Goal: Information Seeking & Learning: Learn about a topic

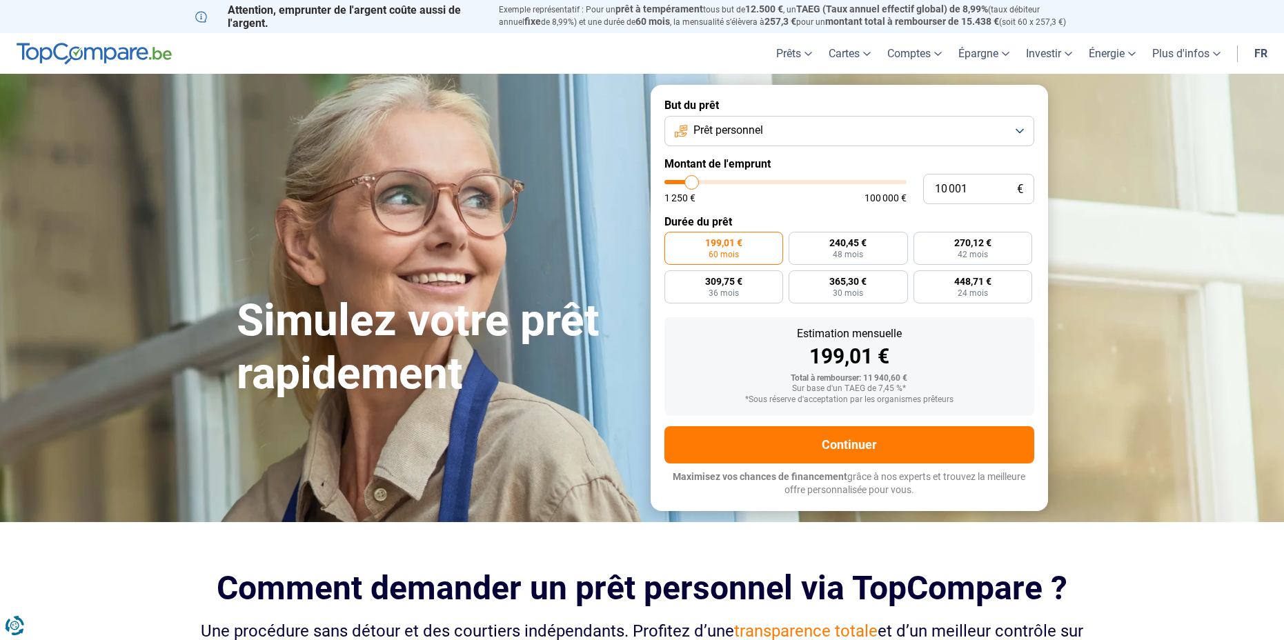
type input "11 000"
type input "11000"
type input "12 500"
type input "12500"
type input "13 500"
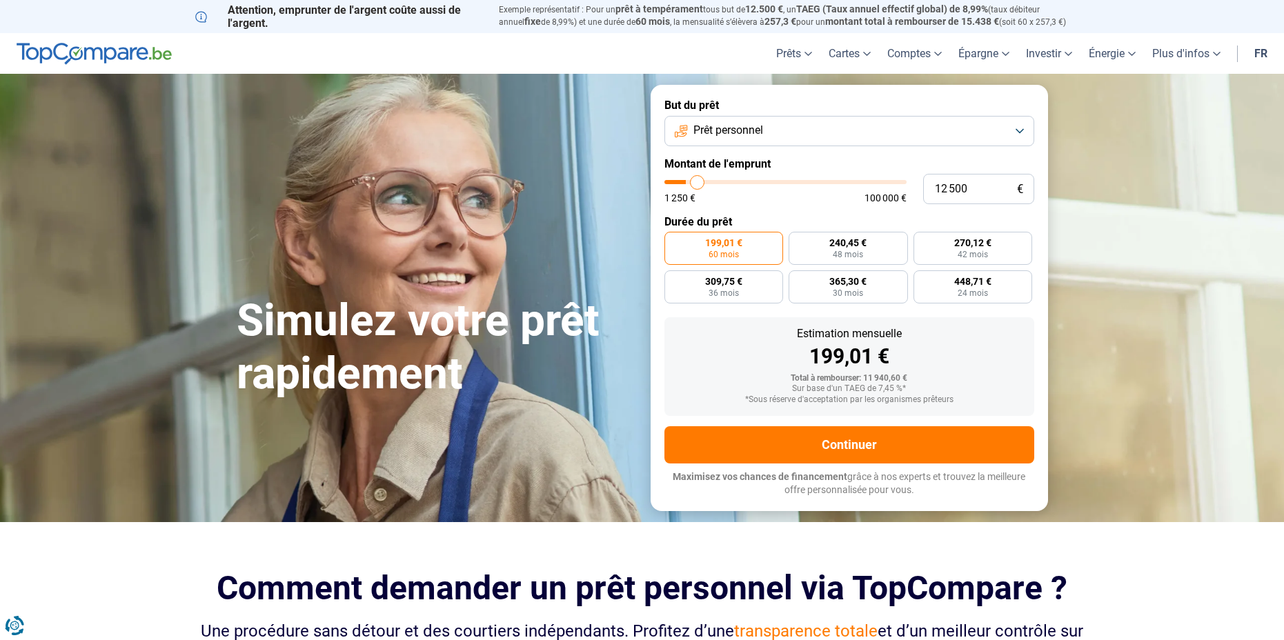
type input "13500"
type input "14 500"
type input "14500"
type input "15 500"
type input "15500"
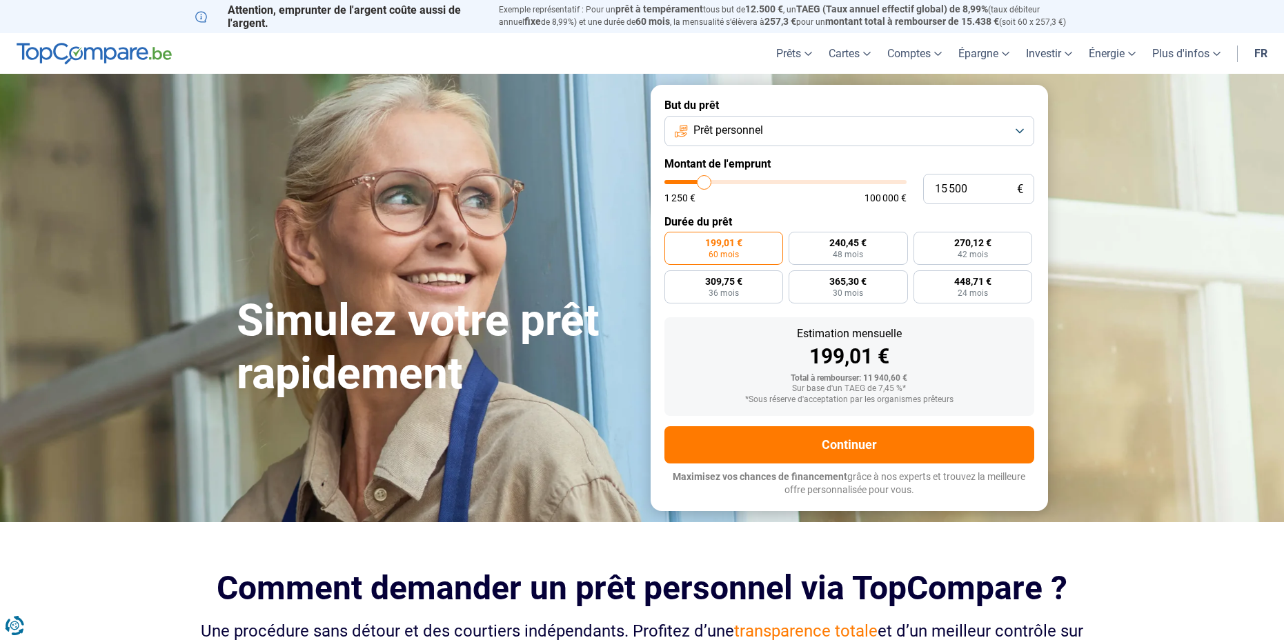
type input "16 250"
type input "16250"
type input "17 000"
type input "17000"
type input "17 500"
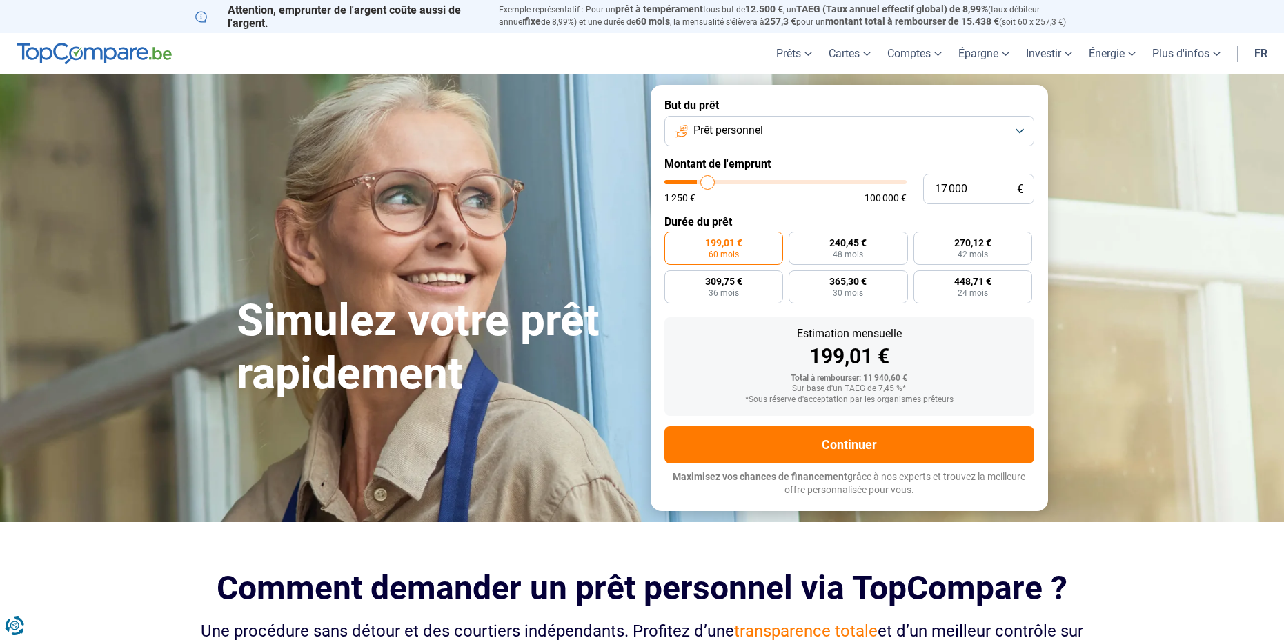
type input "17500"
type input "18 000"
type input "18000"
type input "19 750"
type input "19750"
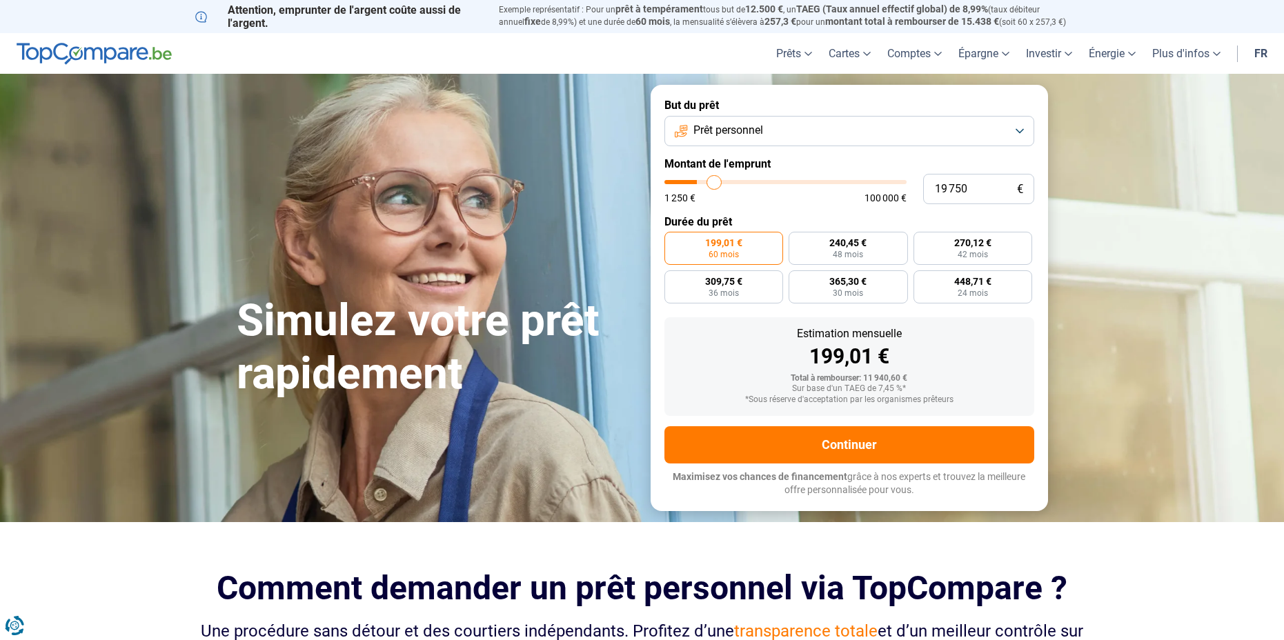
type input "21 250"
type input "21250"
type input "22 250"
type input "22250"
type input "22 750"
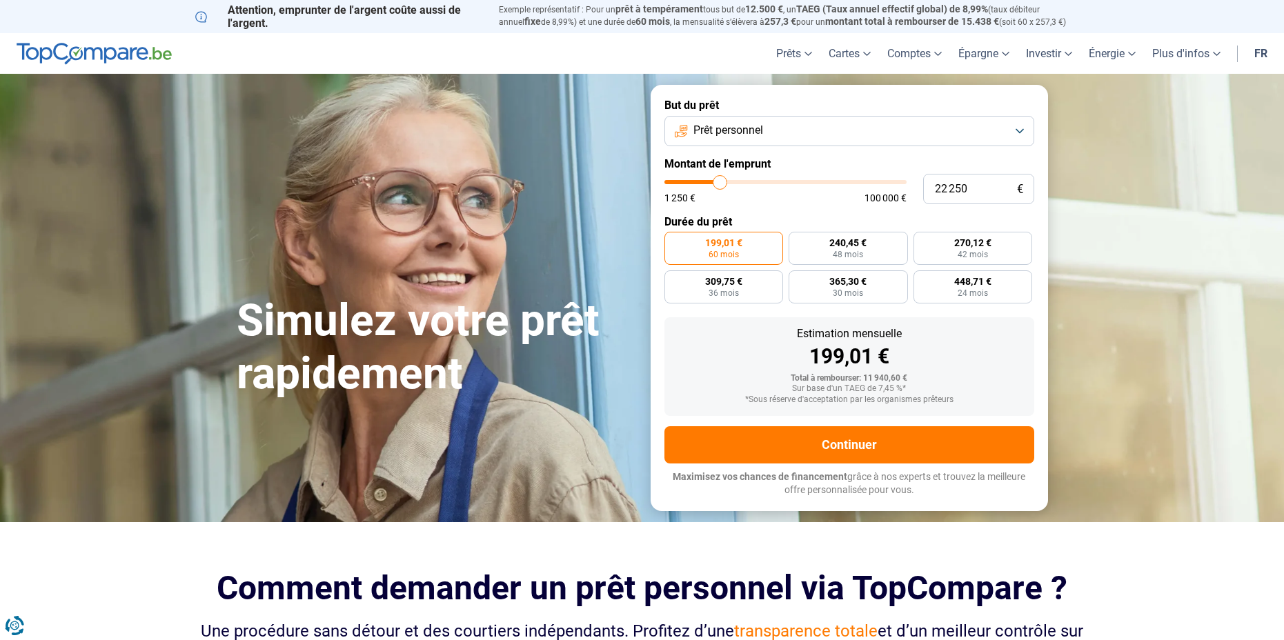
type input "22750"
type input "23 000"
type input "23000"
type input "23 500"
type input "23500"
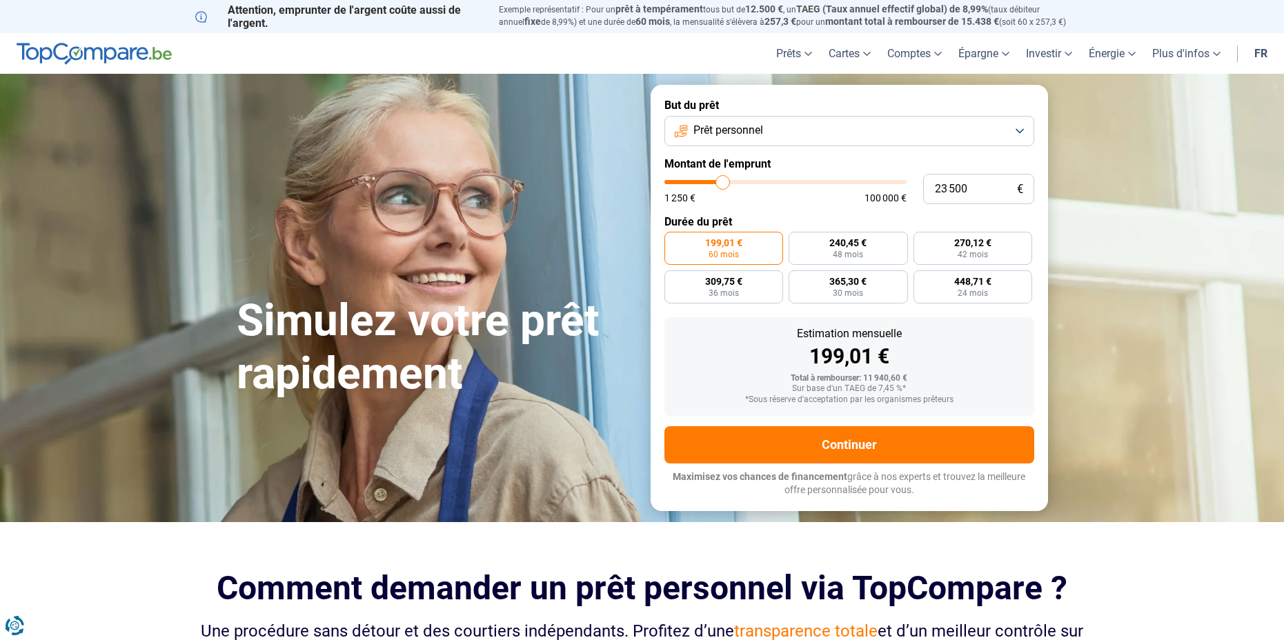
type input "26 750"
type input "26750"
type input "28 250"
type input "28250"
type input "30 500"
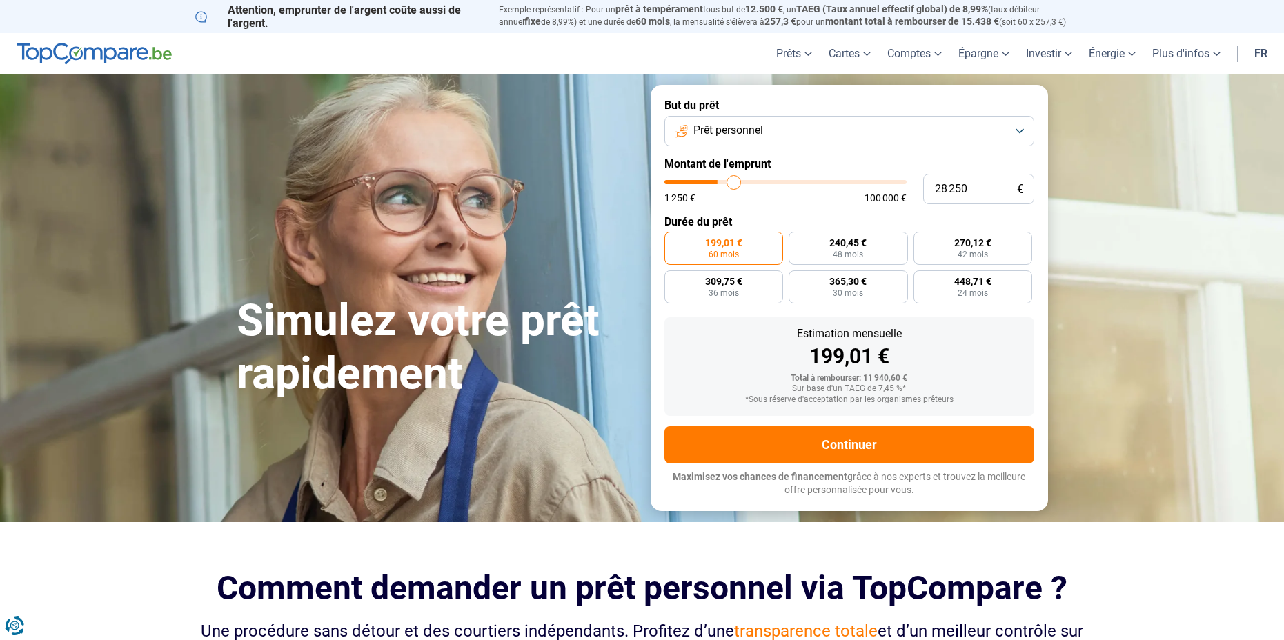
type input "30500"
type input "32 500"
drag, startPoint x: 693, startPoint y: 183, endPoint x: 745, endPoint y: 186, distance: 51.9
type input "32750"
click at [745, 184] on input "range" at bounding box center [786, 182] width 242 height 4
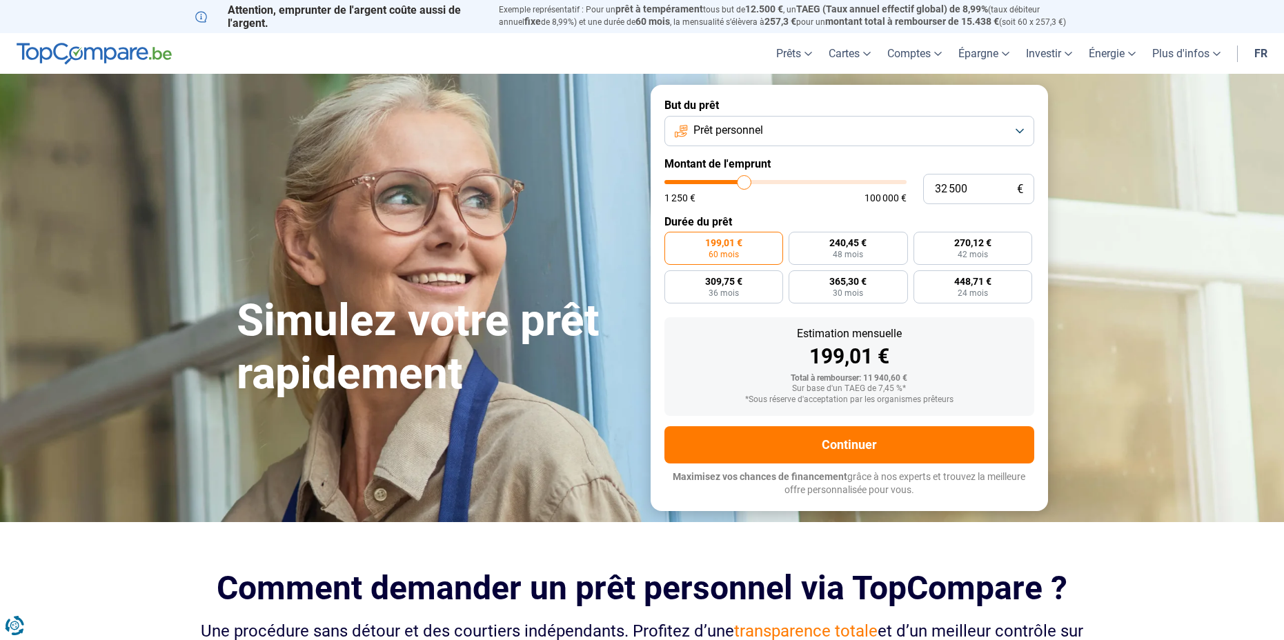
type input "32 750"
radio input "false"
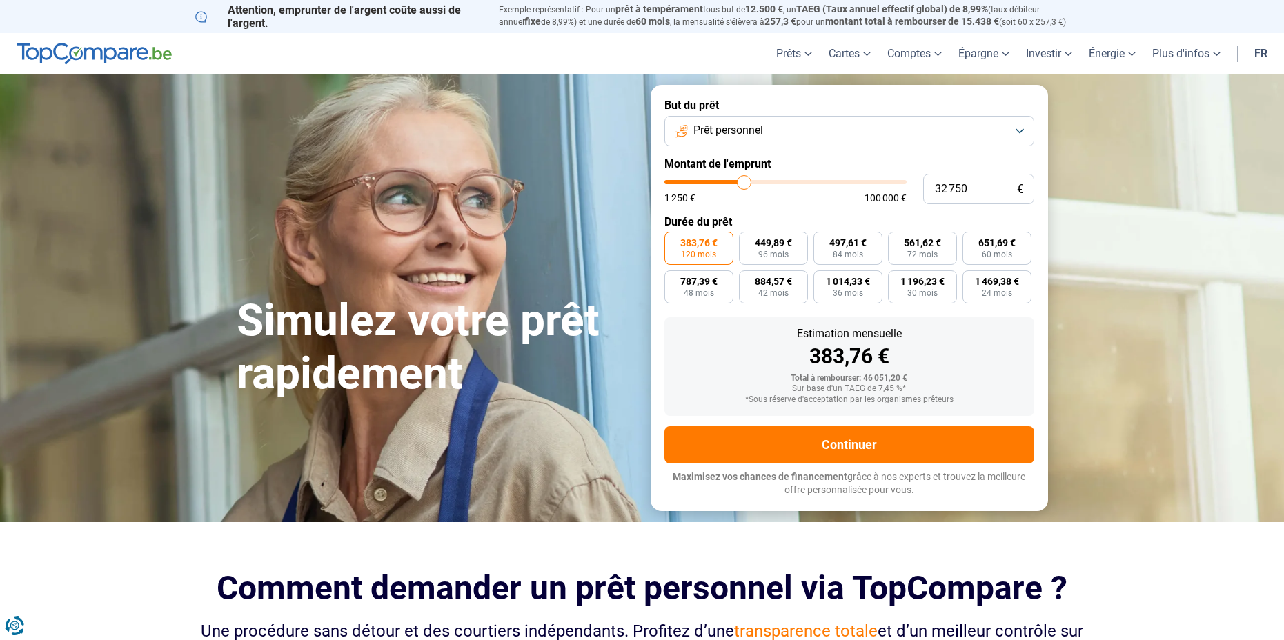
type input "32 250"
type input "32250"
type input "31 750"
type input "31750"
type input "31 250"
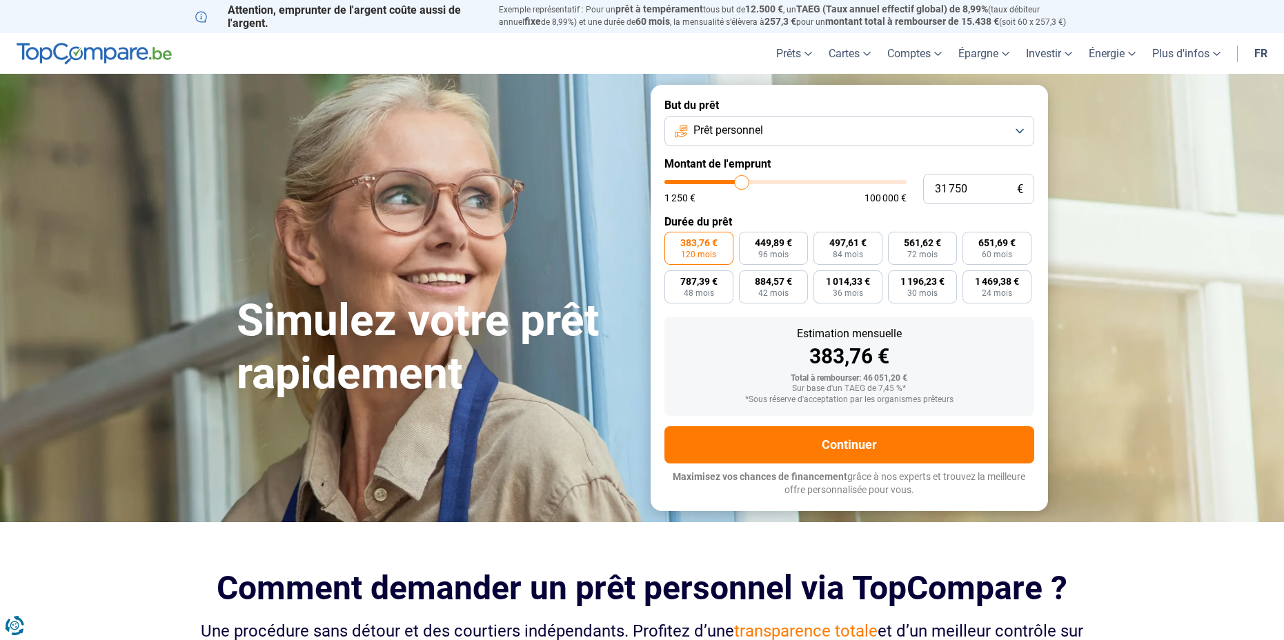
type input "31250"
type input "31 000"
type input "31000"
click at [741, 184] on input "range" at bounding box center [786, 182] width 242 height 4
type input "32 500"
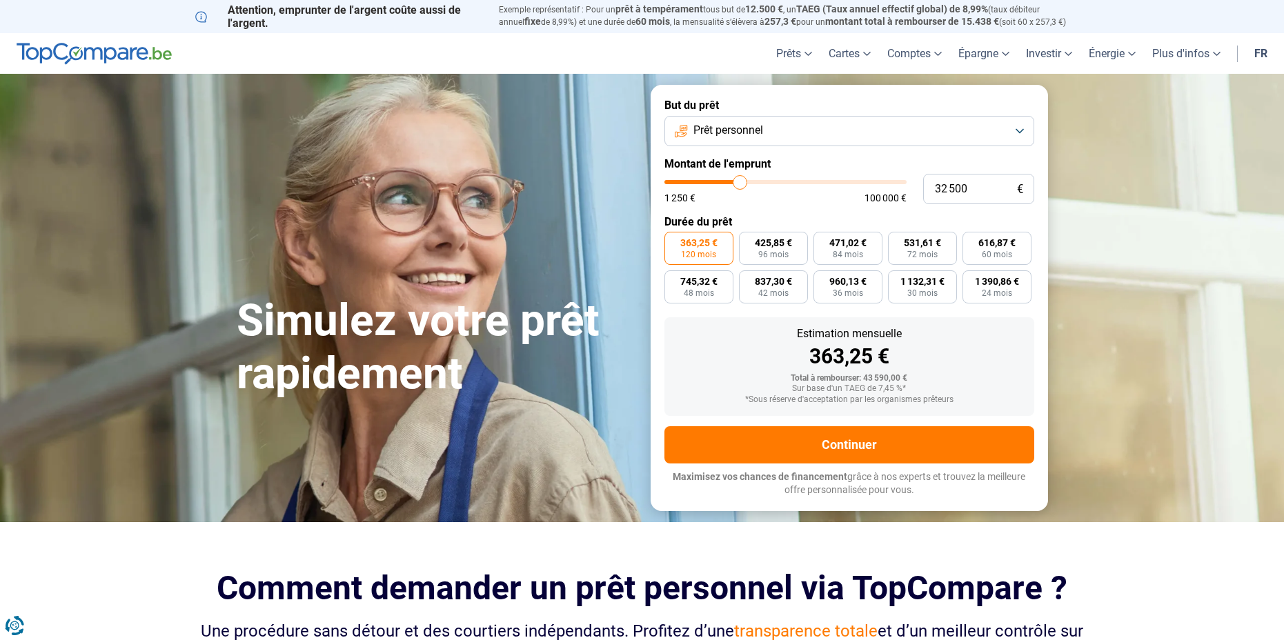
type input "32500"
type input "32 750"
type input "32750"
type input "33 250"
type input "33250"
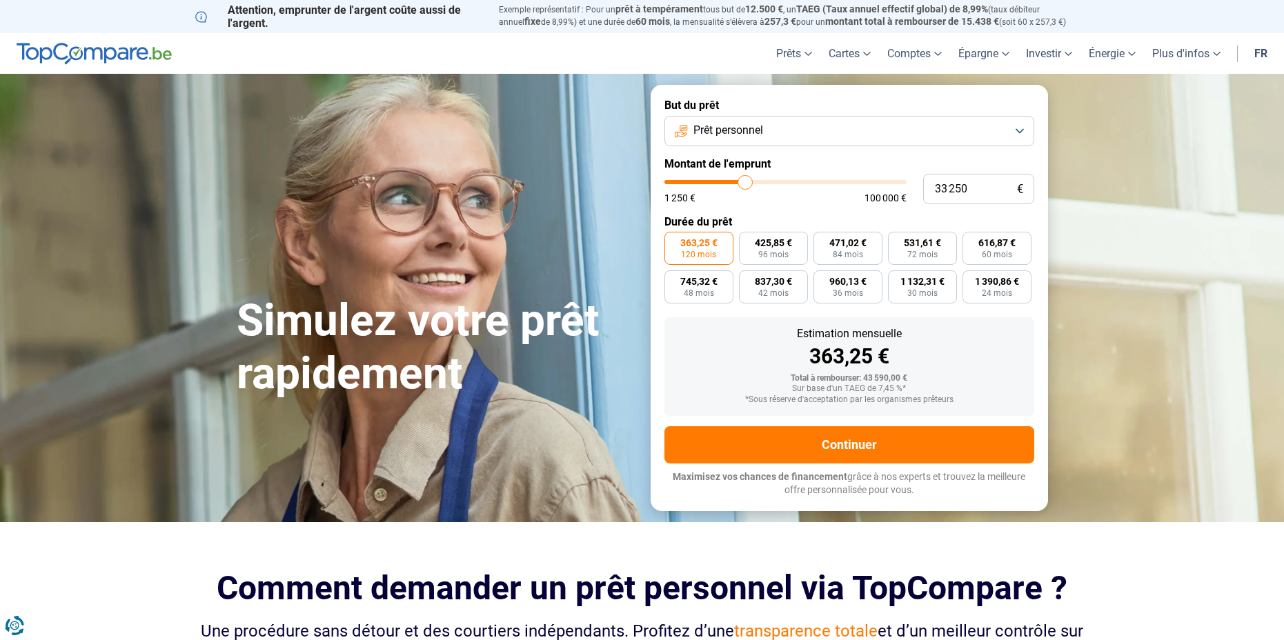
type input "33 500"
type input "33500"
type input "33 750"
type input "33750"
type input "34 250"
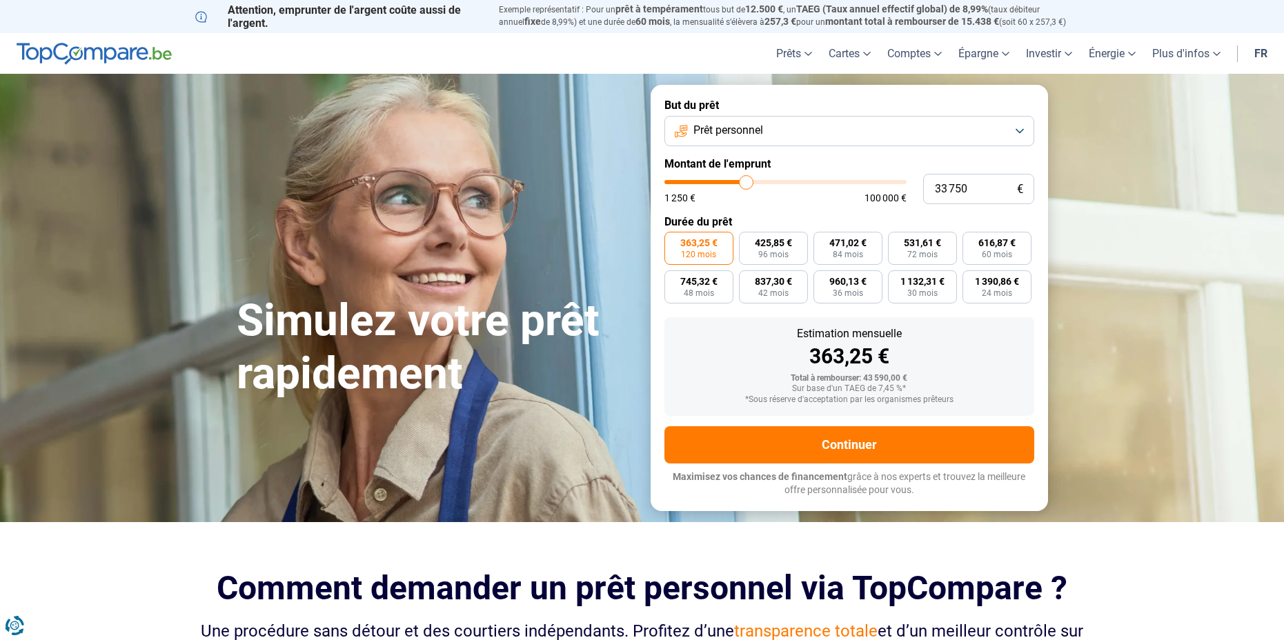
type input "34250"
type input "34 750"
type input "34750"
type input "35 000"
type input "35000"
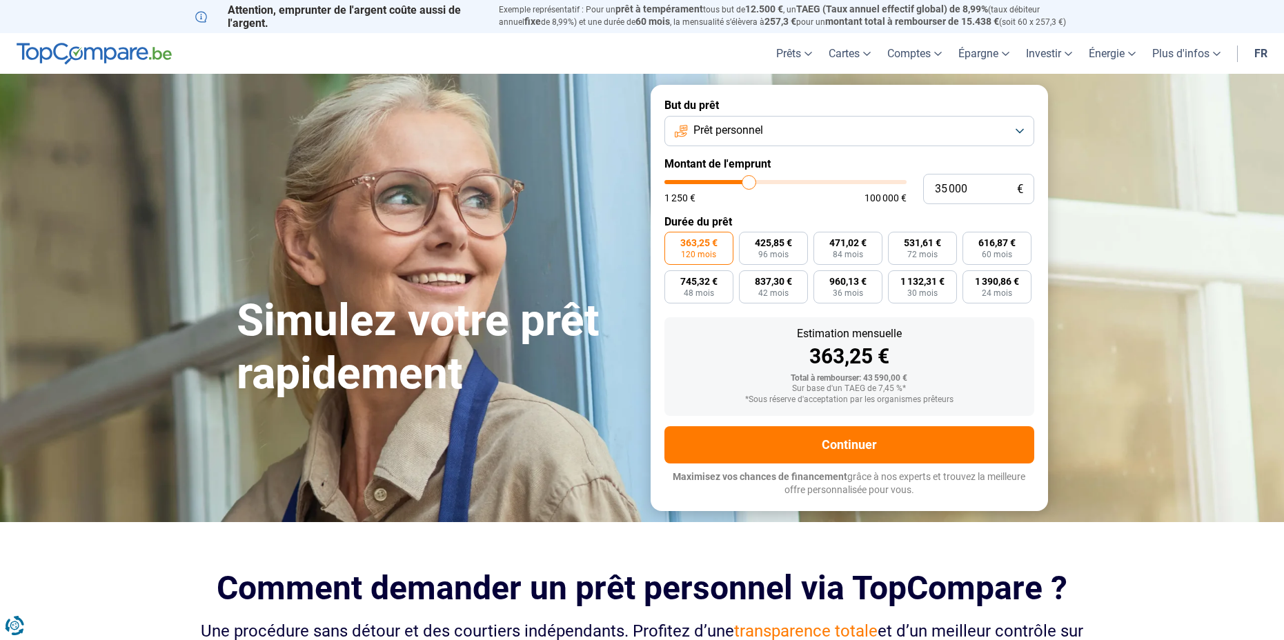
type input "35 250"
type input "35250"
type input "35 500"
type input "35500"
type input "35 250"
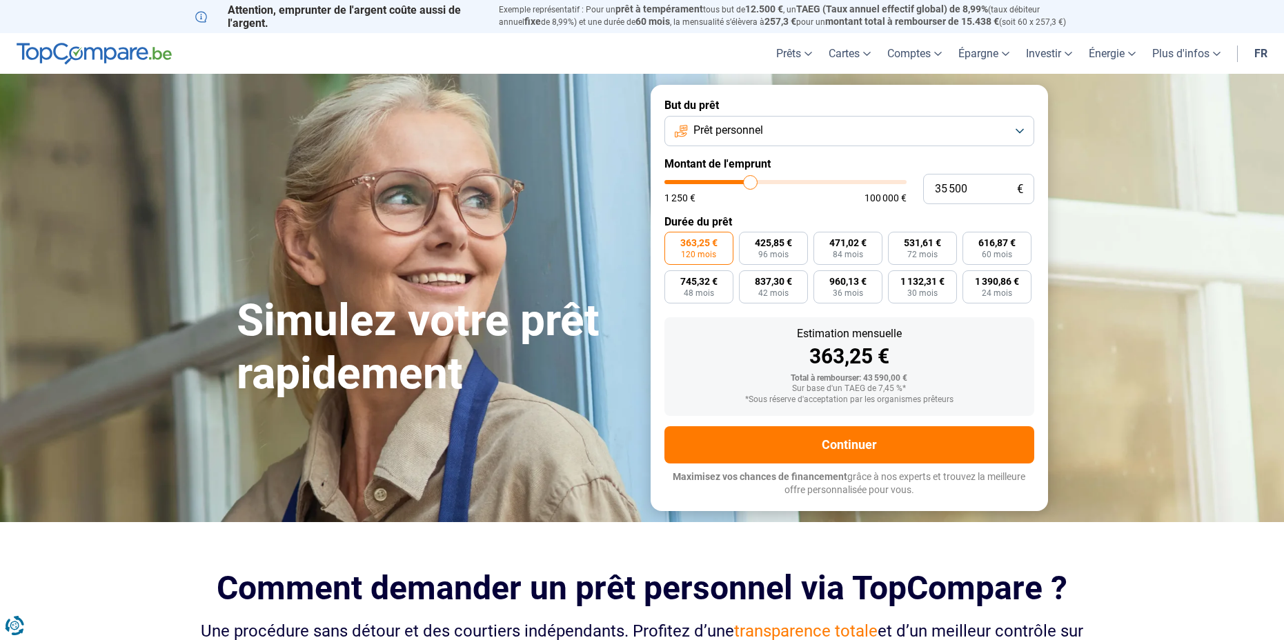
type input "35250"
type input "35 000"
type input "35000"
type input "34 750"
type input "34750"
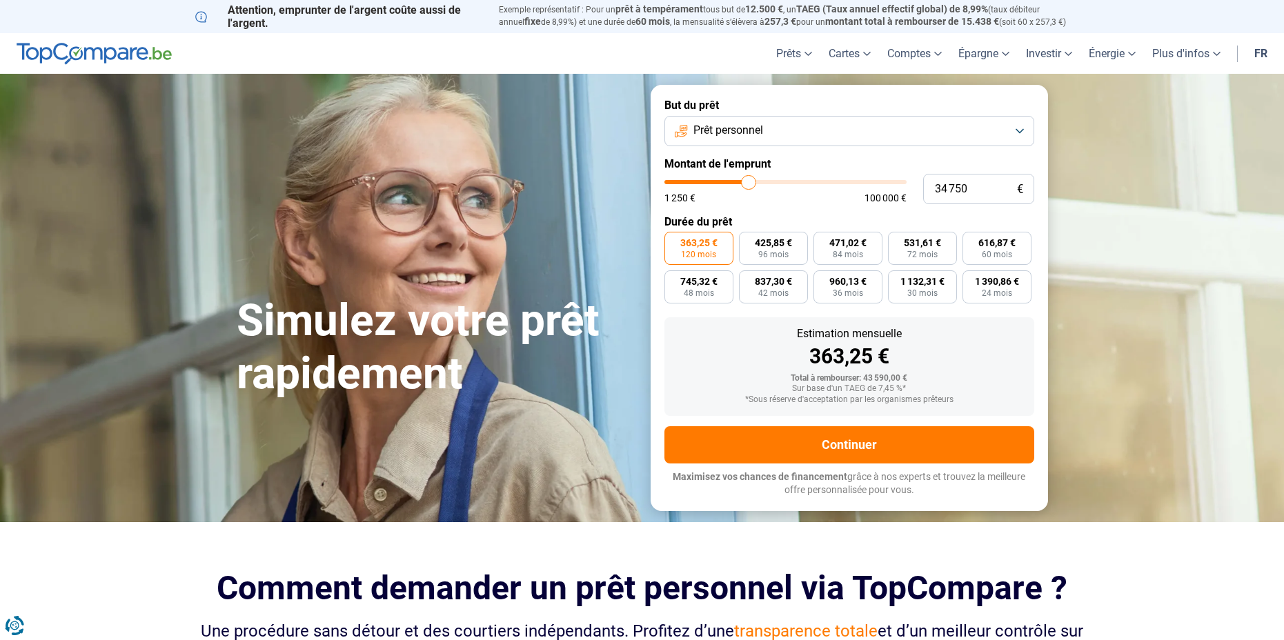
type input "34 250"
type input "34250"
type input "34 000"
type input "34000"
type input "33 750"
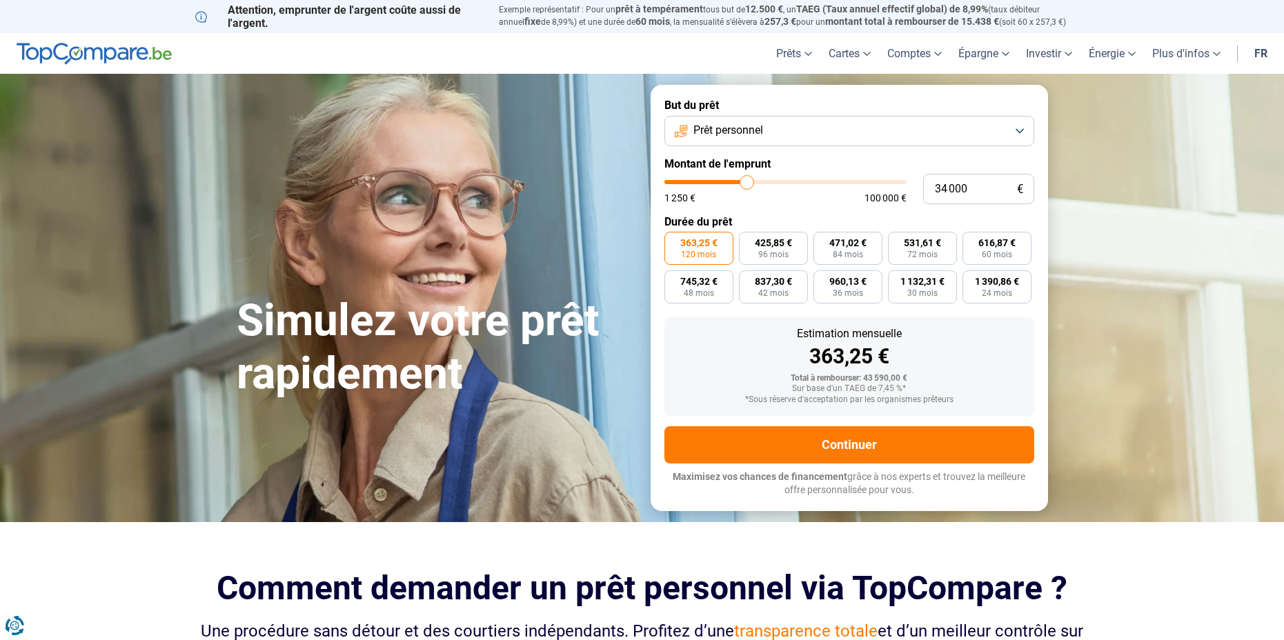
type input "33750"
type input "33 500"
type input "33500"
click at [746, 180] on input "range" at bounding box center [786, 182] width 242 height 4
type input "33 250"
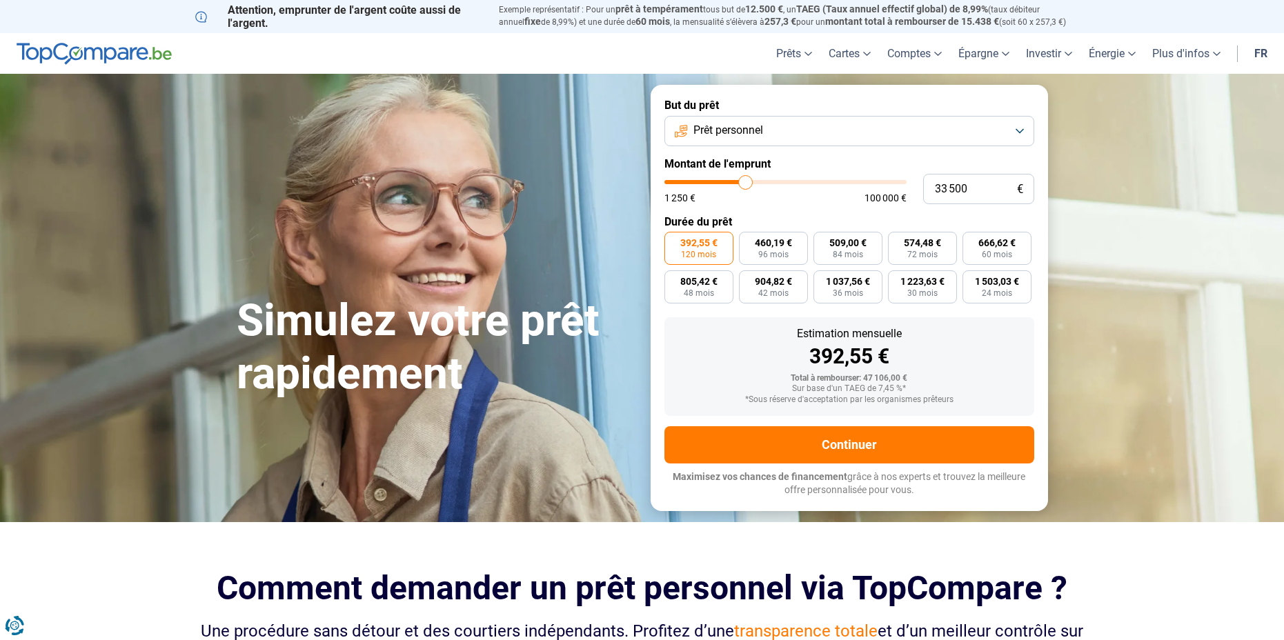
type input "33250"
type input "33 500"
type input "33500"
type input "33 750"
type input "33750"
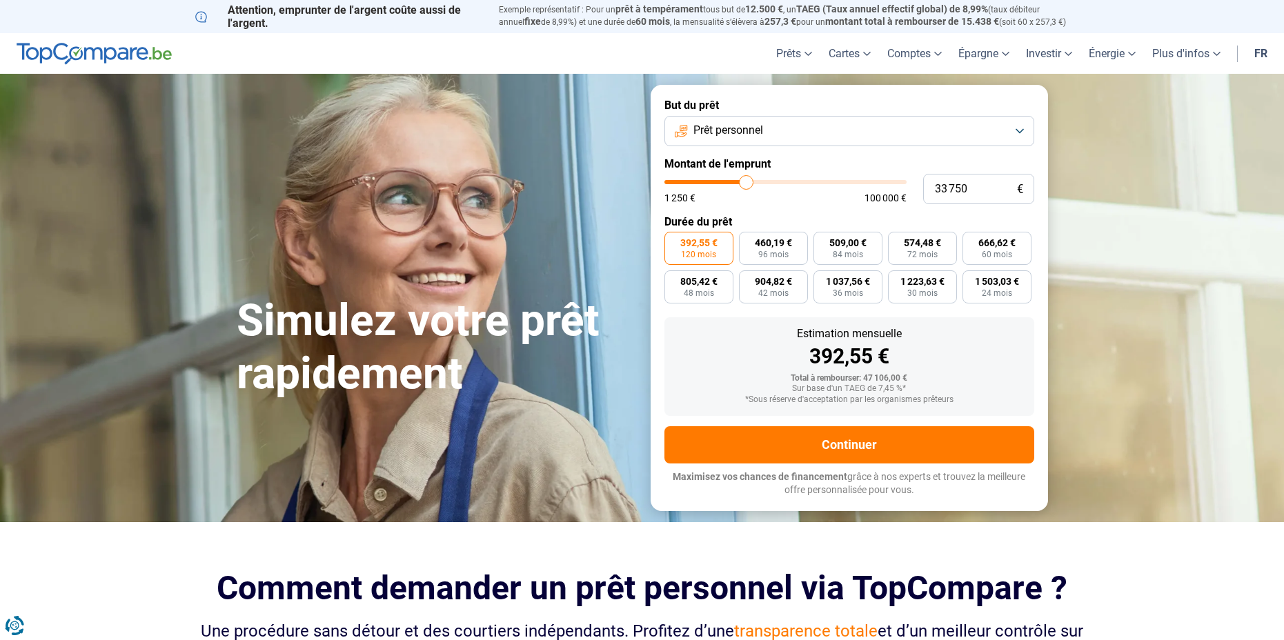
click at [747, 184] on input "range" at bounding box center [786, 182] width 242 height 4
type input "34 000"
type input "34000"
type input "33 750"
type input "33750"
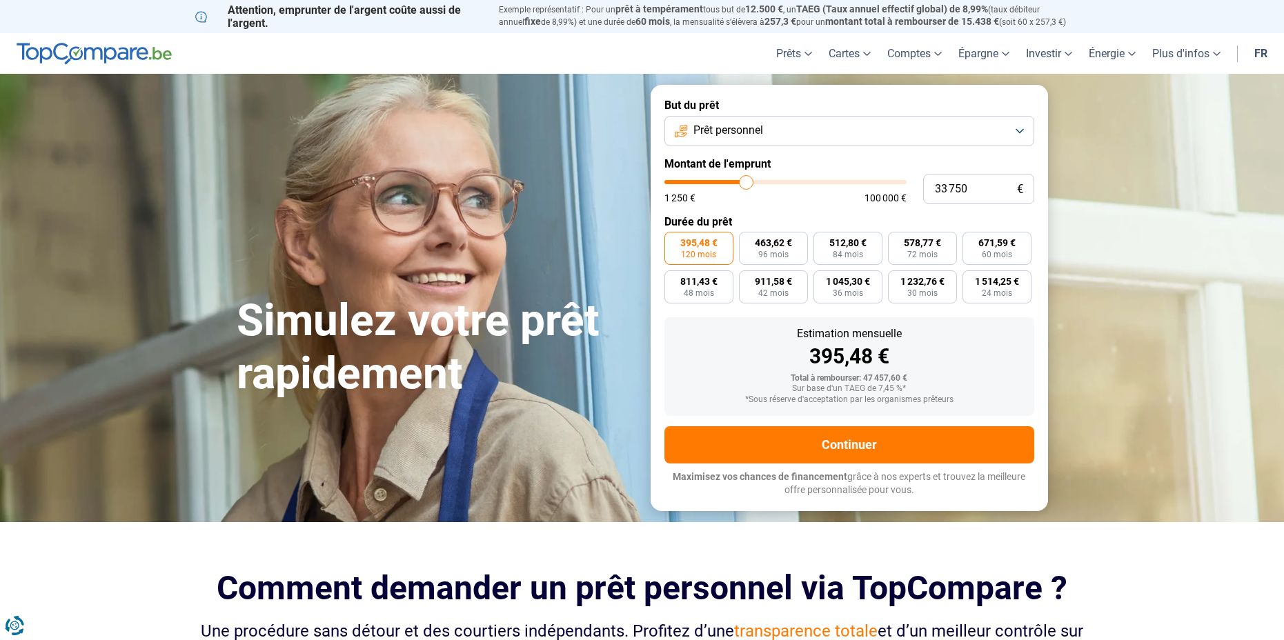
type input "32 750"
type input "32750"
type input "32 500"
type input "32500"
type input "32 250"
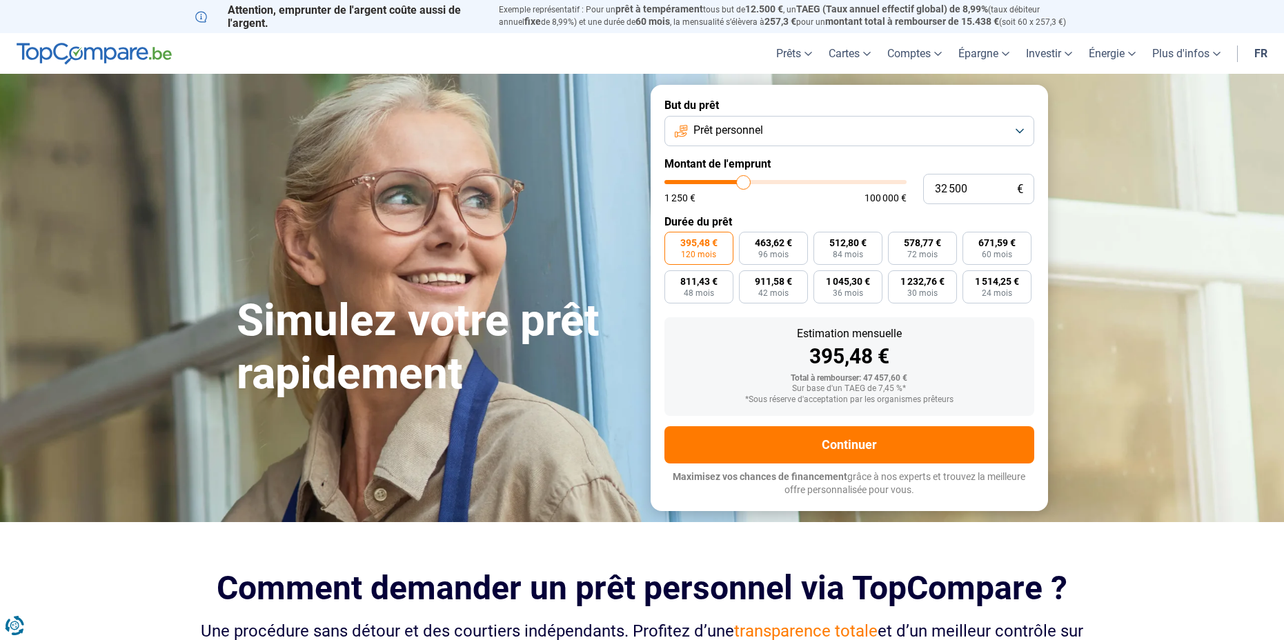
type input "32250"
type input "32 000"
type input "32000"
type input "31 750"
type input "31750"
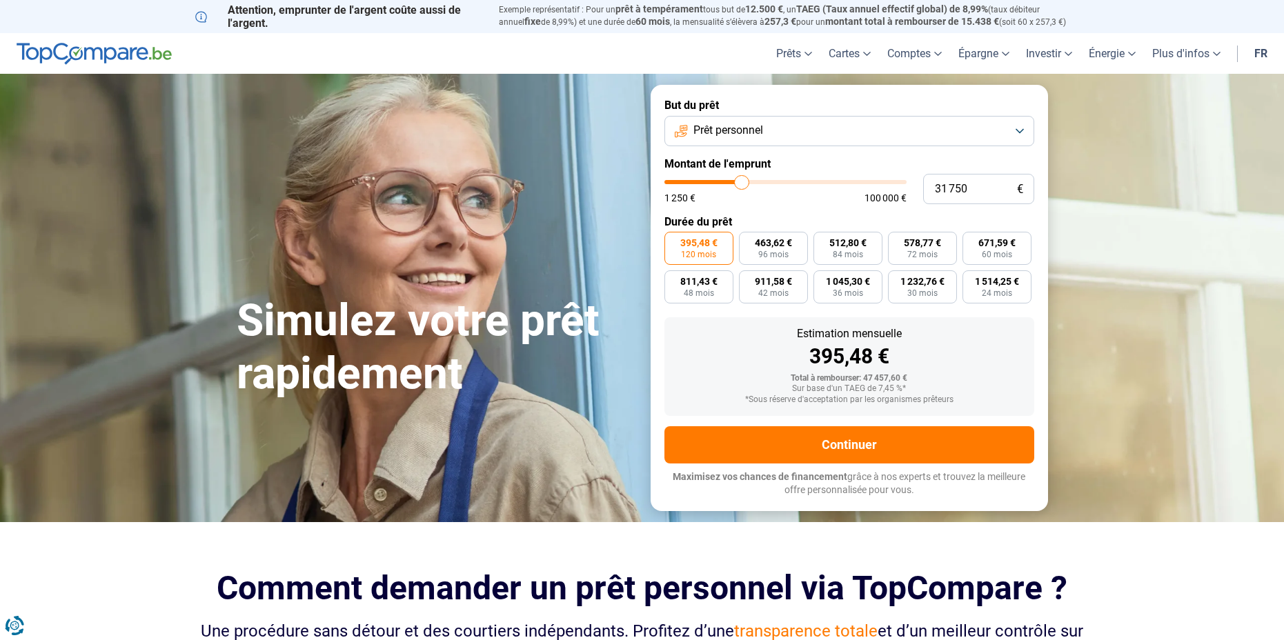
type input "31 250"
type input "31250"
type input "30 750"
type input "30750"
type input "30 500"
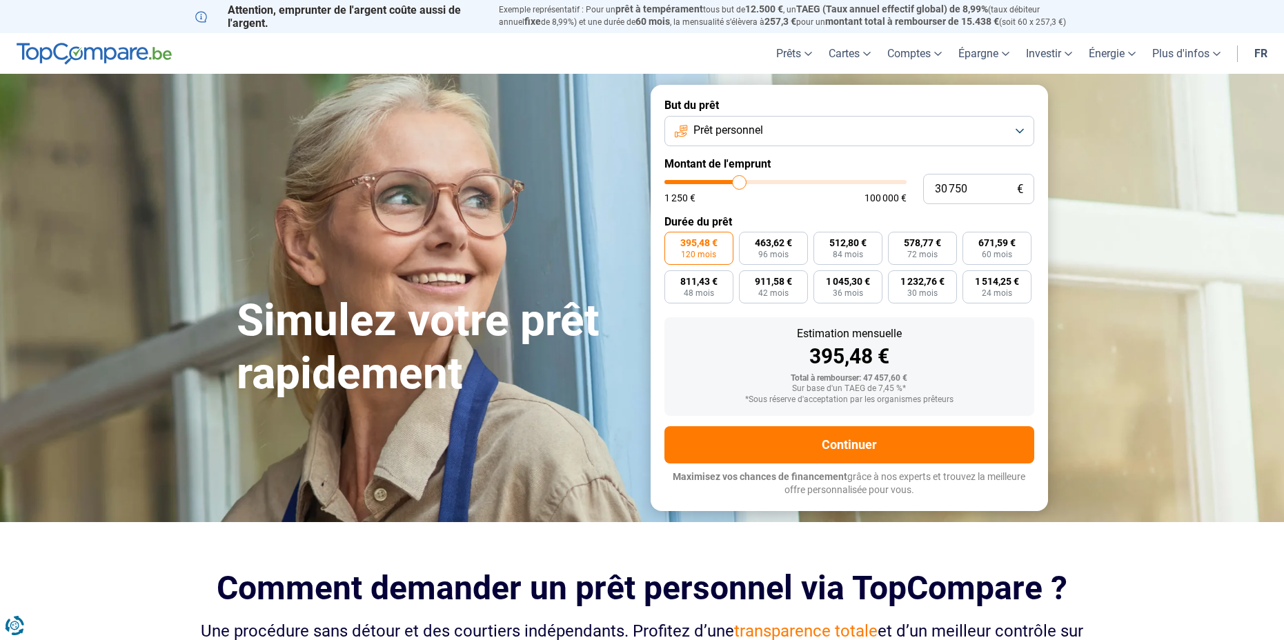
type input "30500"
type input "30 250"
type input "30250"
type input "29 750"
type input "29750"
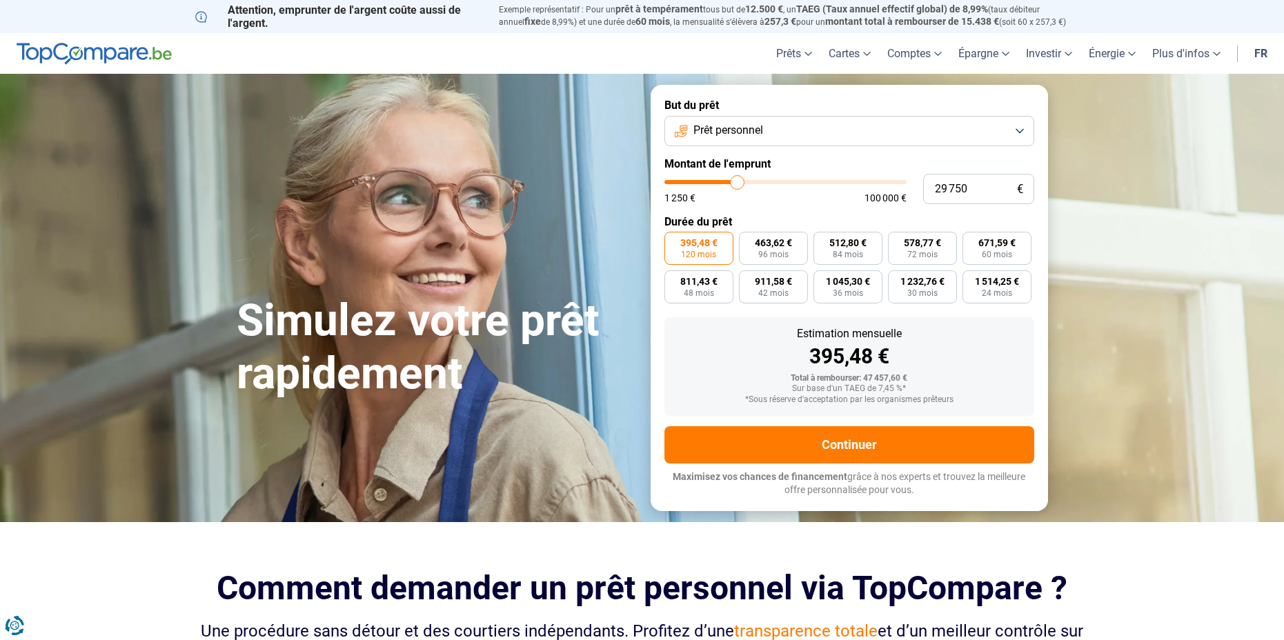
type input "29 500"
type input "29500"
type input "29 250"
type input "29250"
type input "29 000"
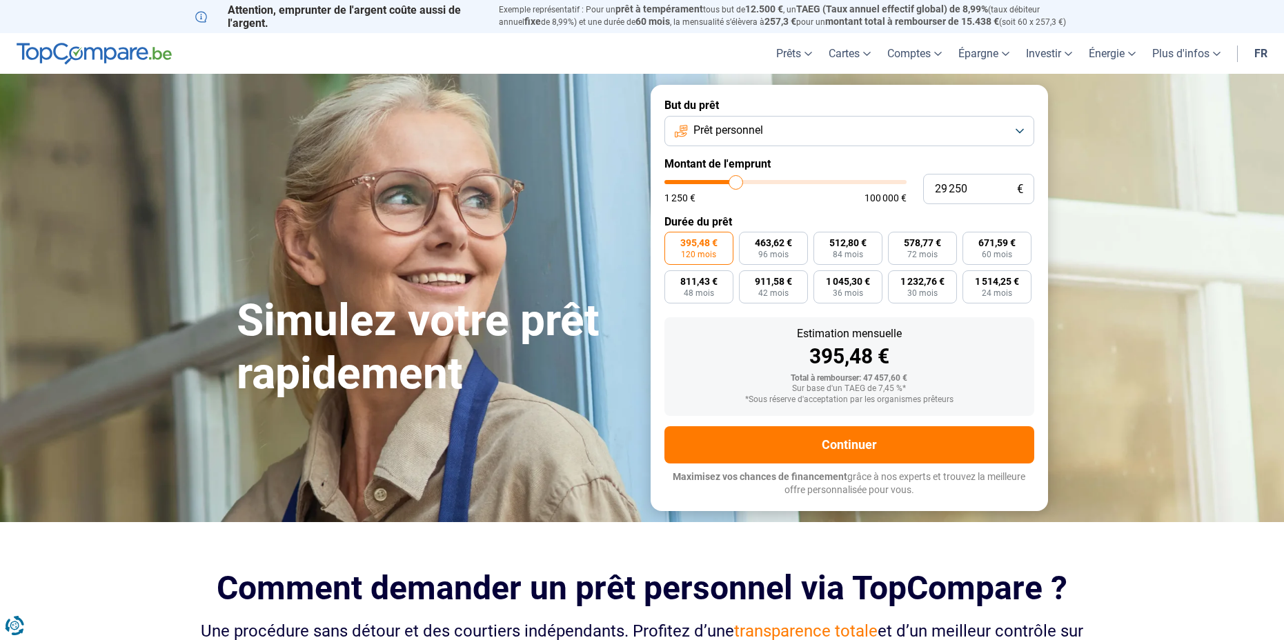
type input "29000"
type input "28 750"
drag, startPoint x: 749, startPoint y: 188, endPoint x: 735, endPoint y: 188, distance: 13.8
type input "28750"
click at [735, 184] on input "range" at bounding box center [786, 182] width 242 height 4
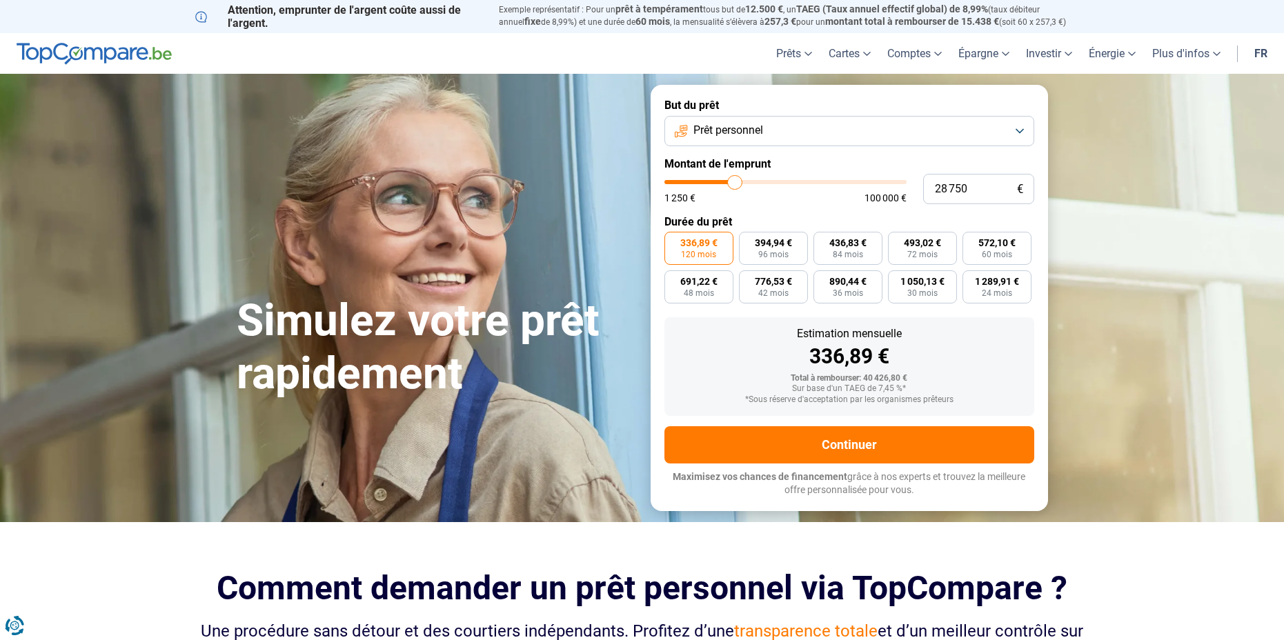
type input "28 250"
type input "28250"
type input "28 750"
type input "28750"
type input "29 000"
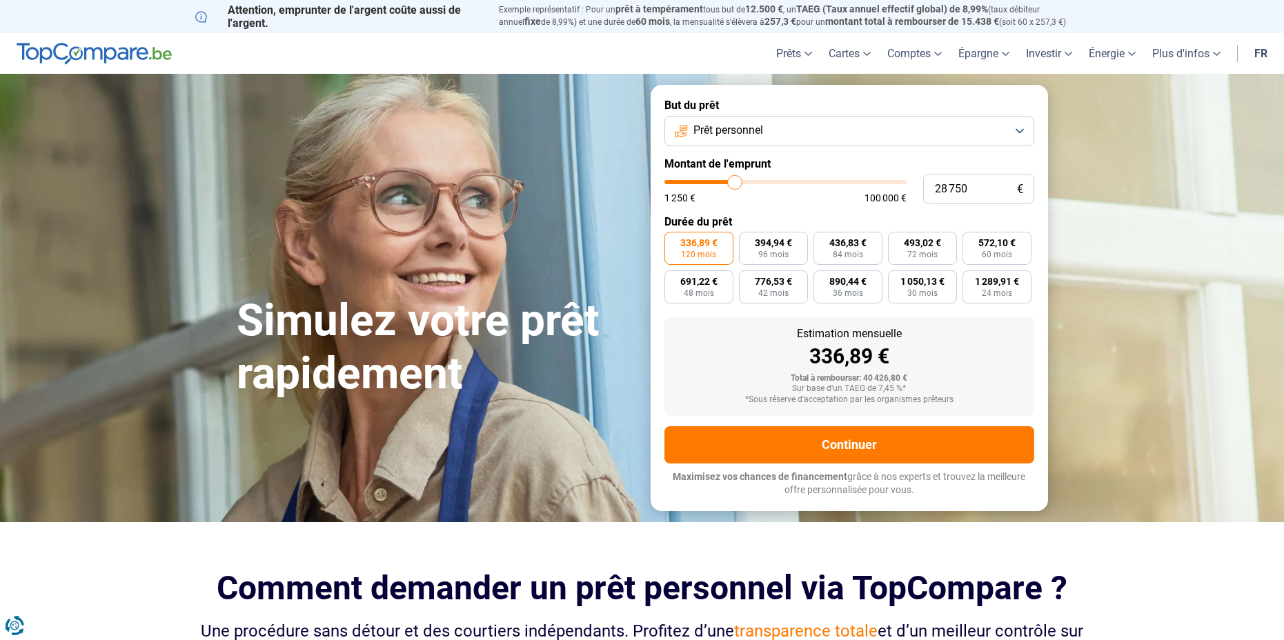
type input "29000"
type input "29 250"
type input "29250"
click at [736, 184] on input "range" at bounding box center [786, 182] width 242 height 4
type input "30 250"
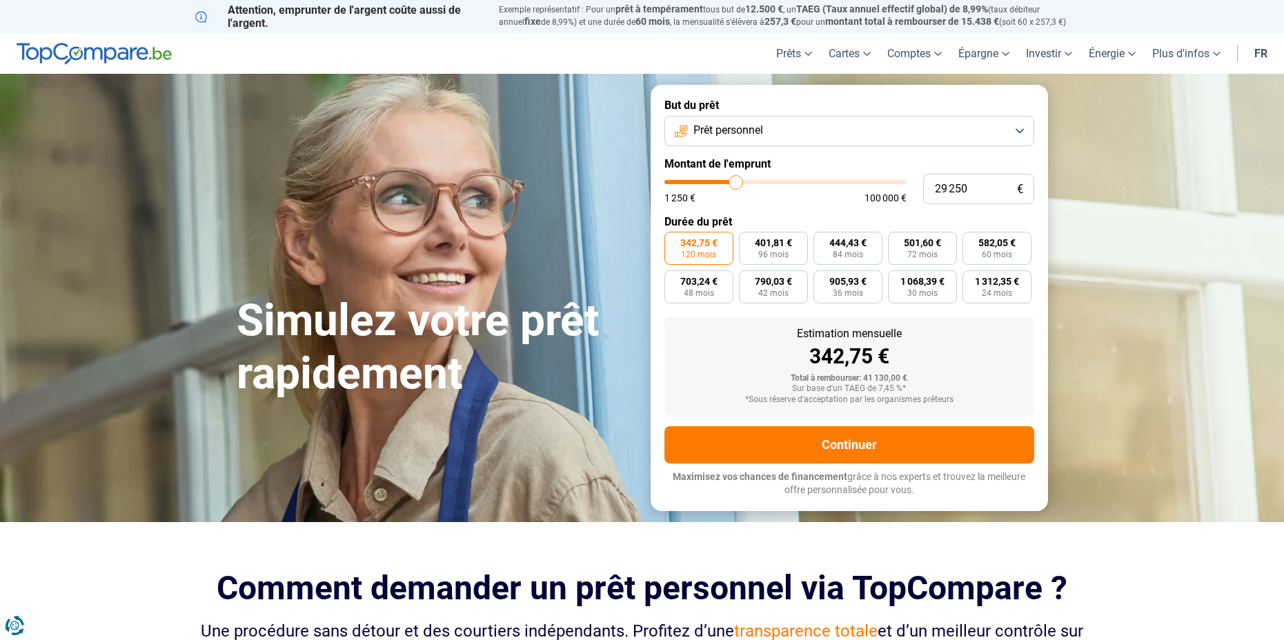
type input "30250"
type input "30 500"
type input "30500"
type input "30 750"
type input "30750"
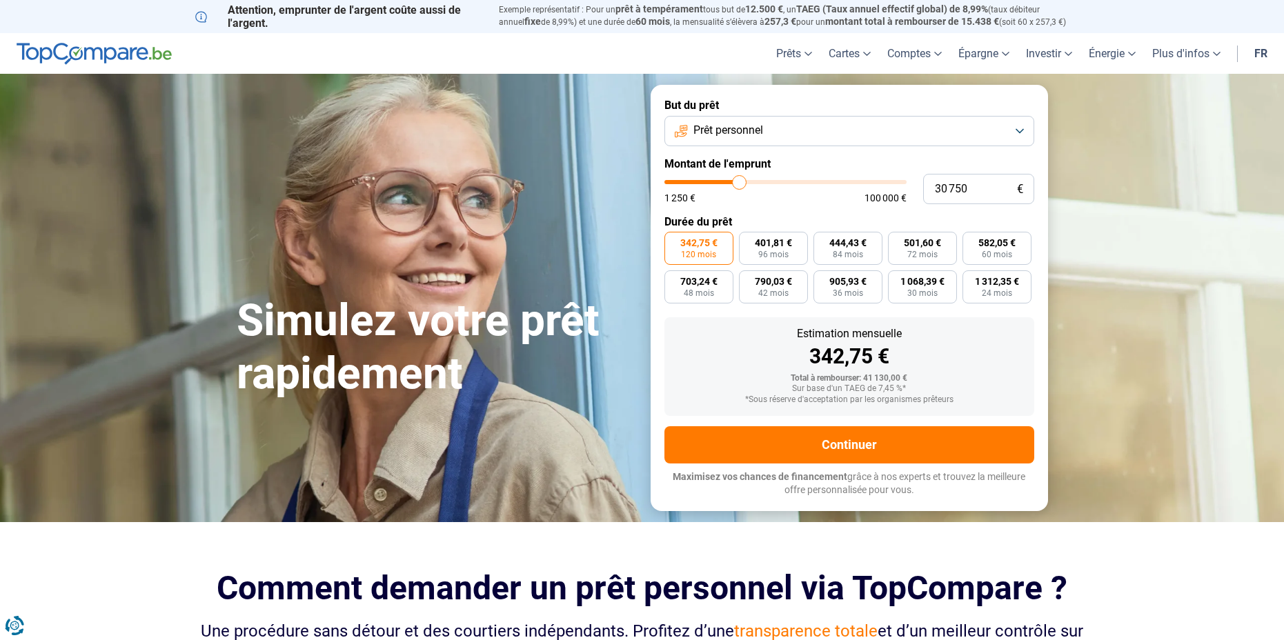
type input "31 000"
type input "31000"
type input "30 750"
type input "30750"
type input "30 500"
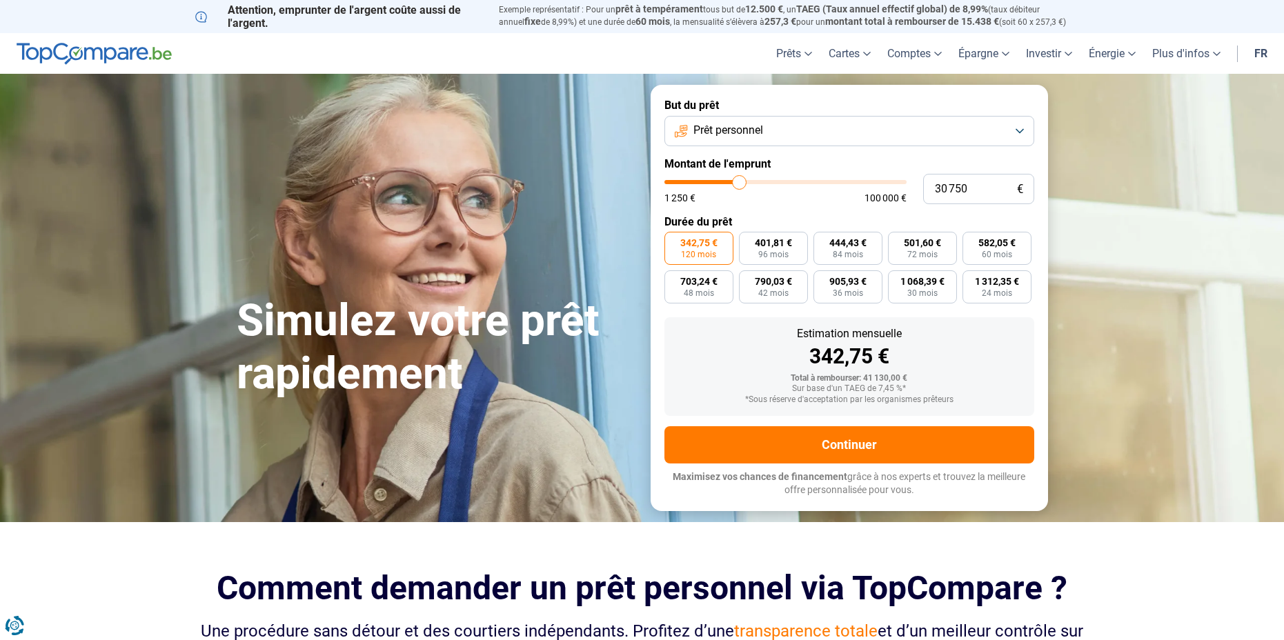
type input "30500"
type input "30 250"
type input "30250"
type input "29 500"
type input "29500"
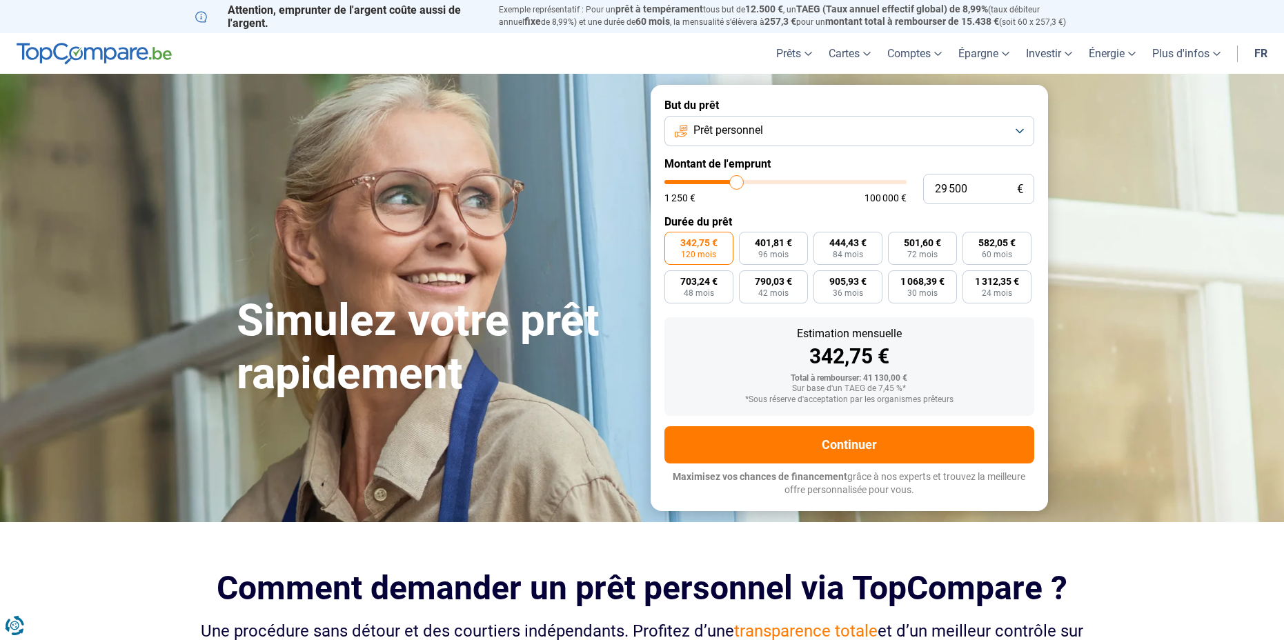
type input "29 250"
type input "29250"
type input "29 000"
type input "29000"
type input "29 250"
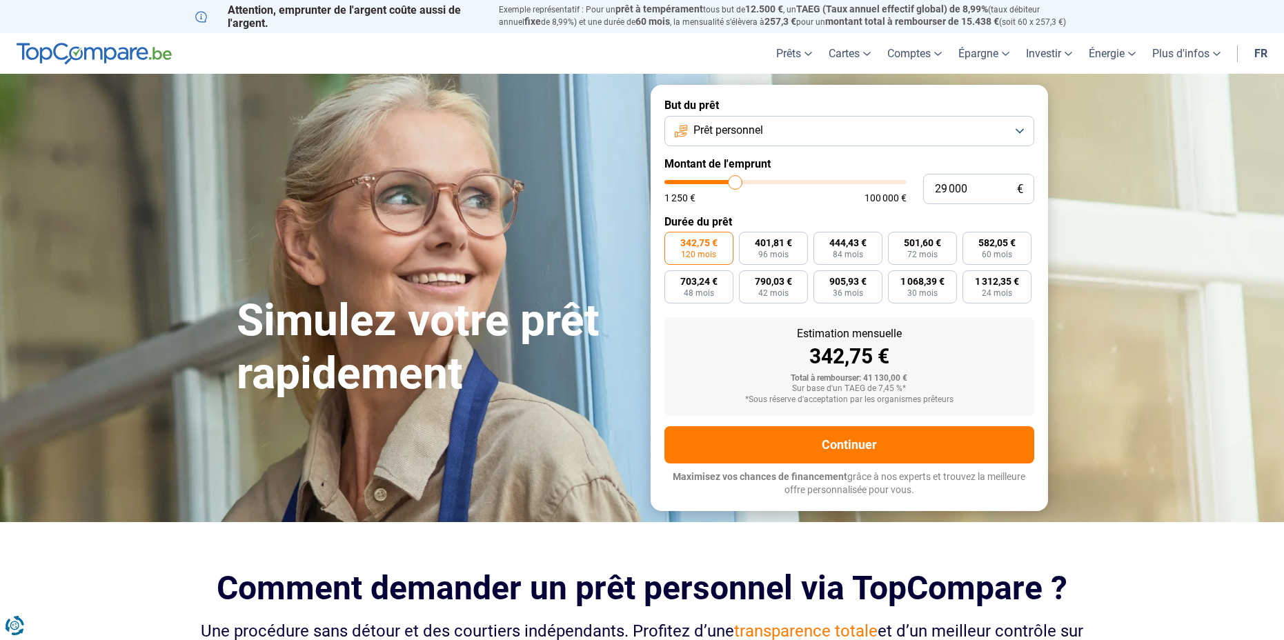
type input "29250"
type input "29 500"
type input "29500"
type input "29 750"
type input "29750"
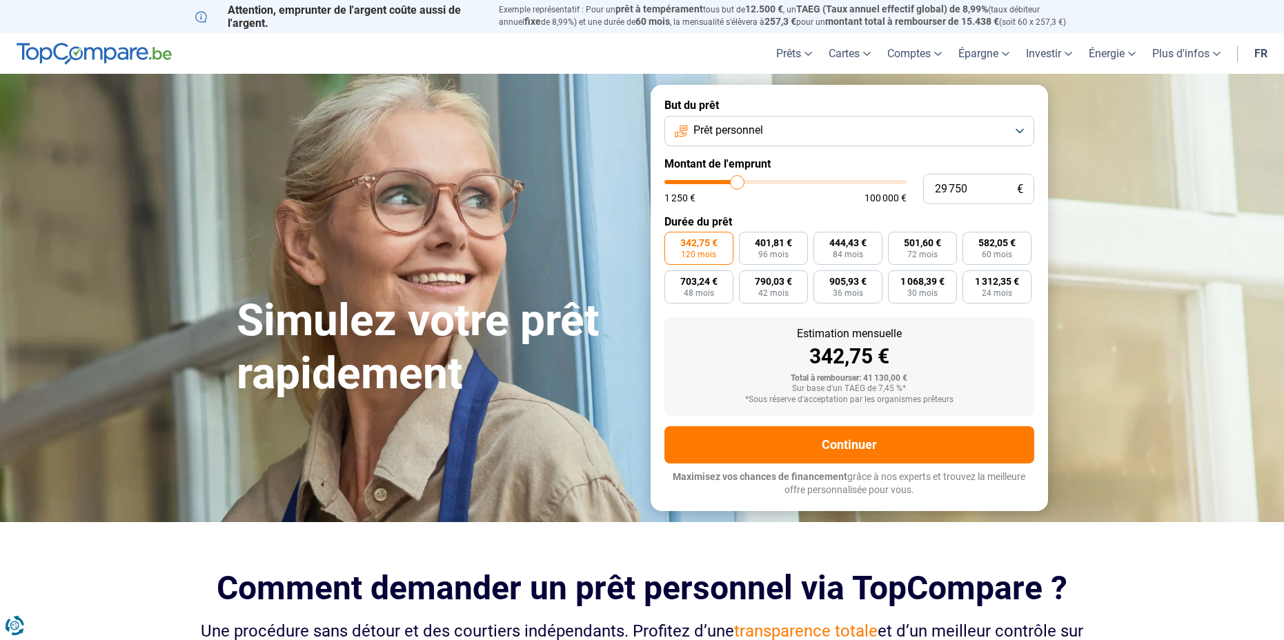
type input "30 250"
type input "30250"
click at [738, 184] on input "range" at bounding box center [786, 182] width 242 height 4
type input "29 000"
type input "29000"
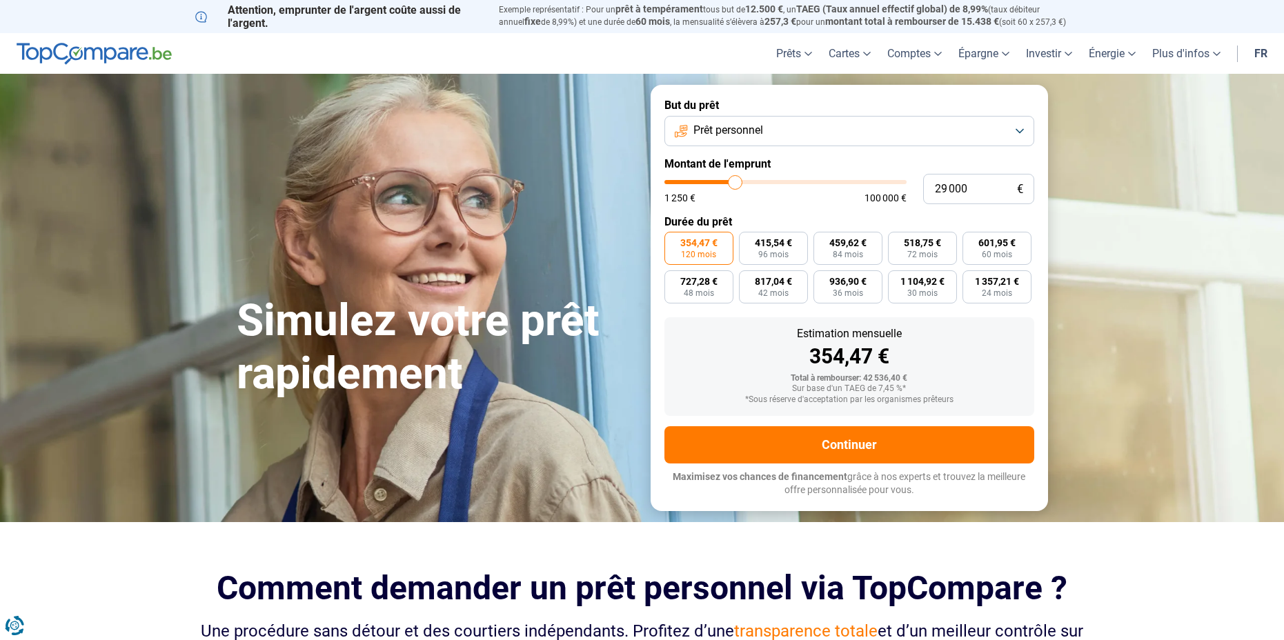
type input "29 250"
type input "29250"
type input "29 500"
type input "29500"
type input "29 750"
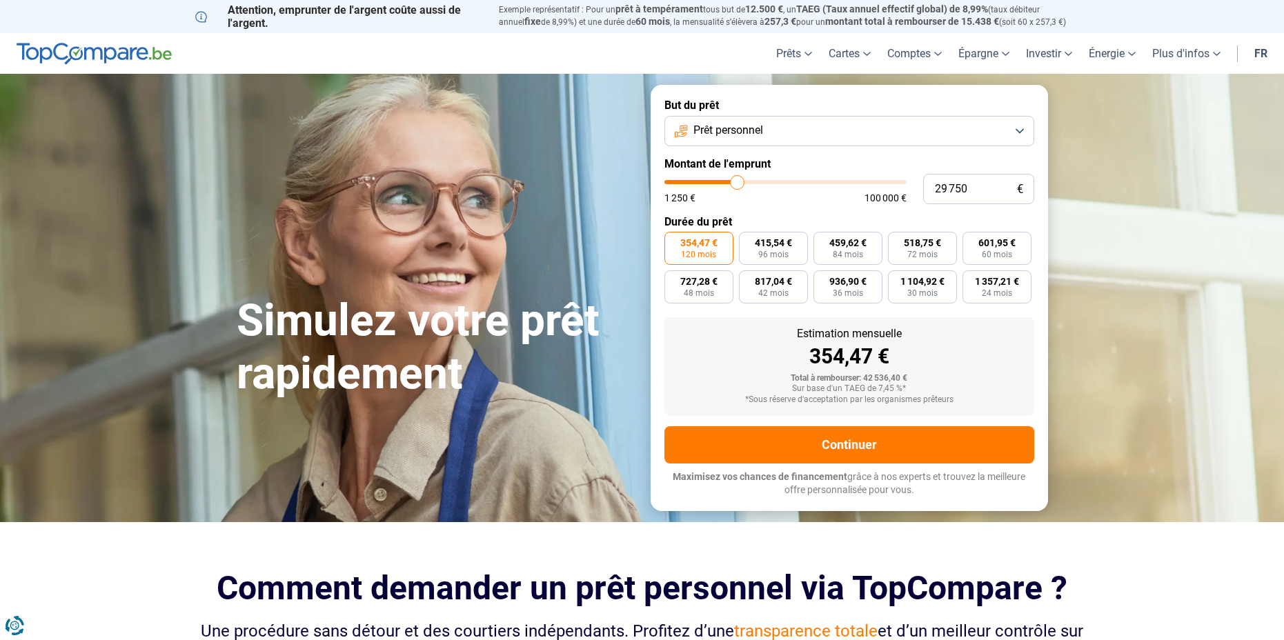
type input "29750"
click at [738, 181] on input "range" at bounding box center [786, 182] width 242 height 4
drag, startPoint x: 984, startPoint y: 182, endPoint x: 876, endPoint y: 186, distance: 107.7
click at [877, 186] on div "29 750 € 1 250 € 100 000 €" at bounding box center [850, 189] width 370 height 30
type input "2"
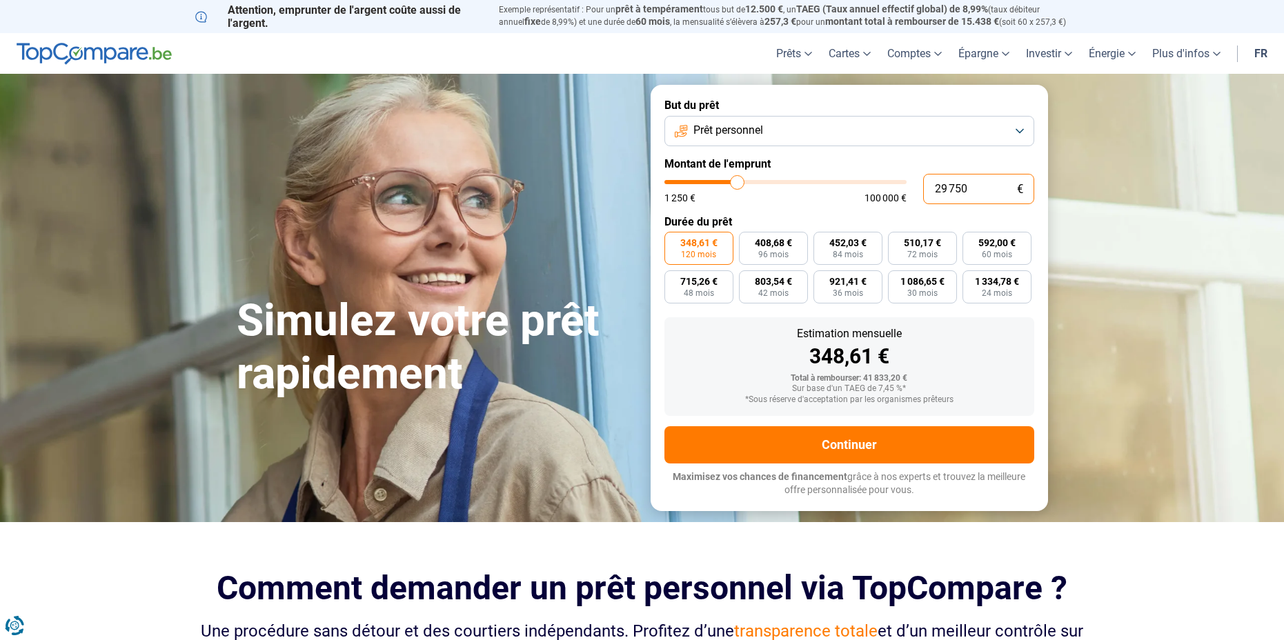
type input "1250"
type input "25"
type input "1250"
type input "250"
type input "1250"
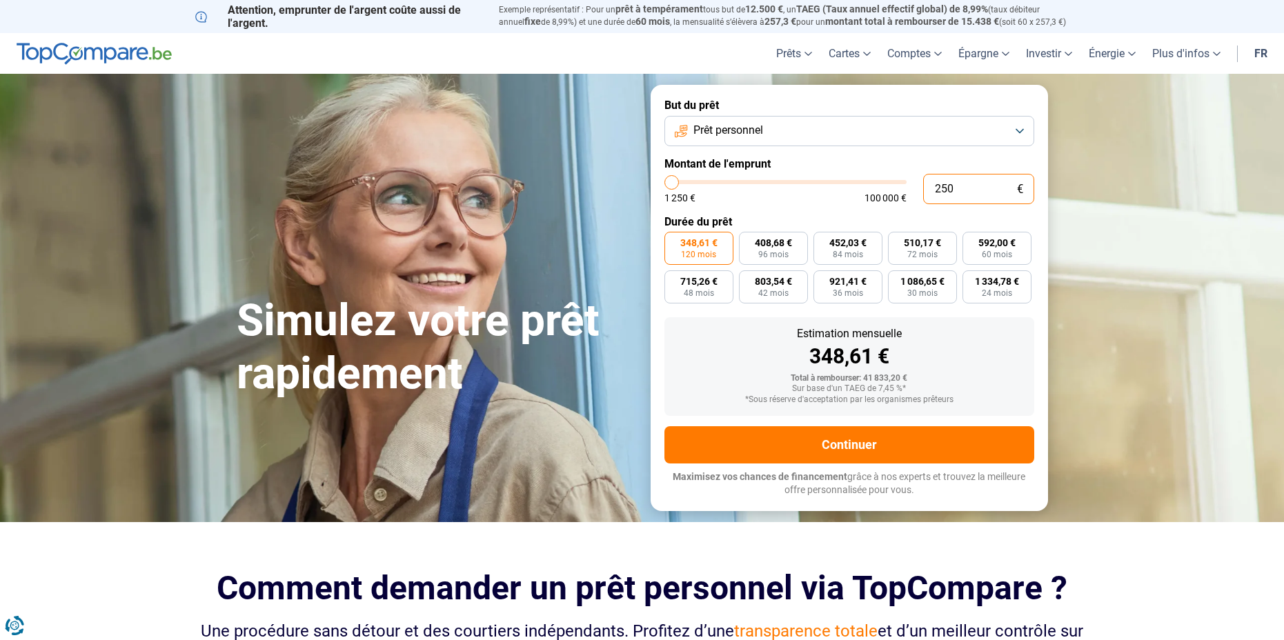
type input "2 500"
type input "2500"
type input "25 000"
type input "25000"
type input "25 000"
